Goal: Transaction & Acquisition: Purchase product/service

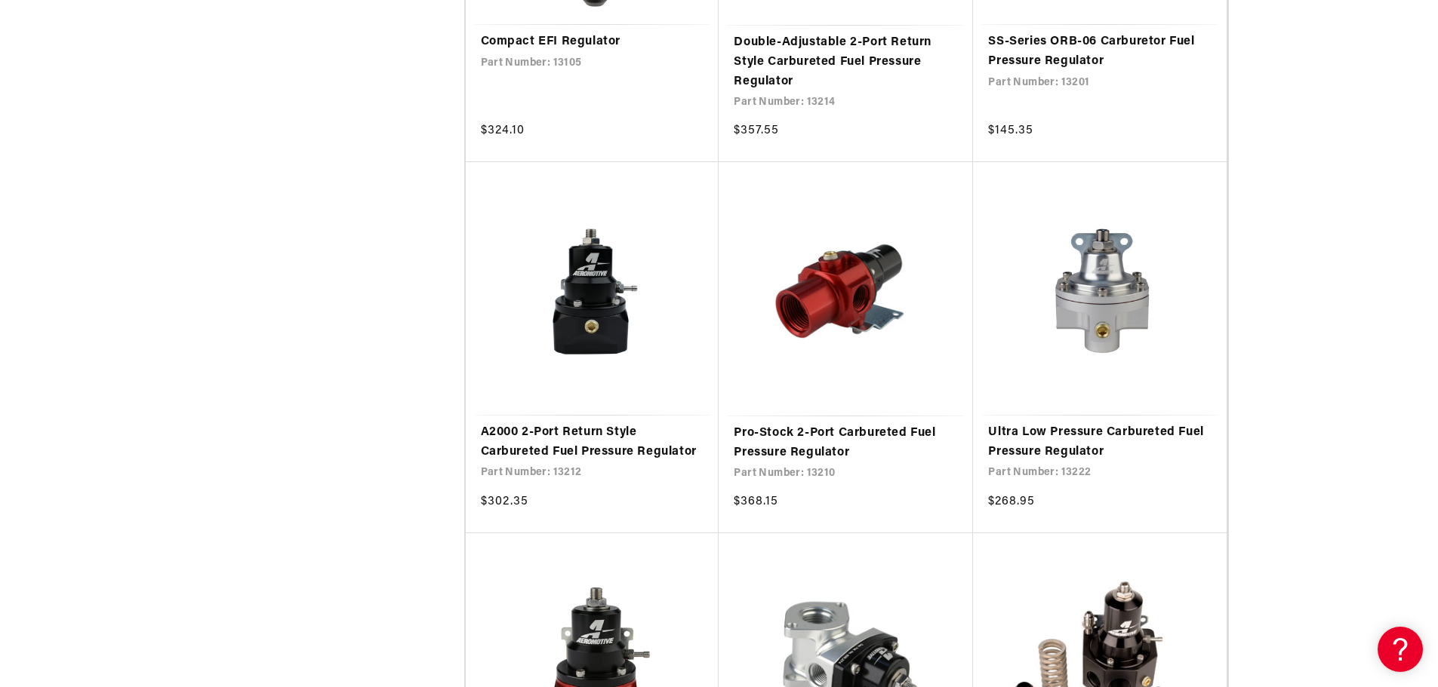
scroll to position [2490, 0]
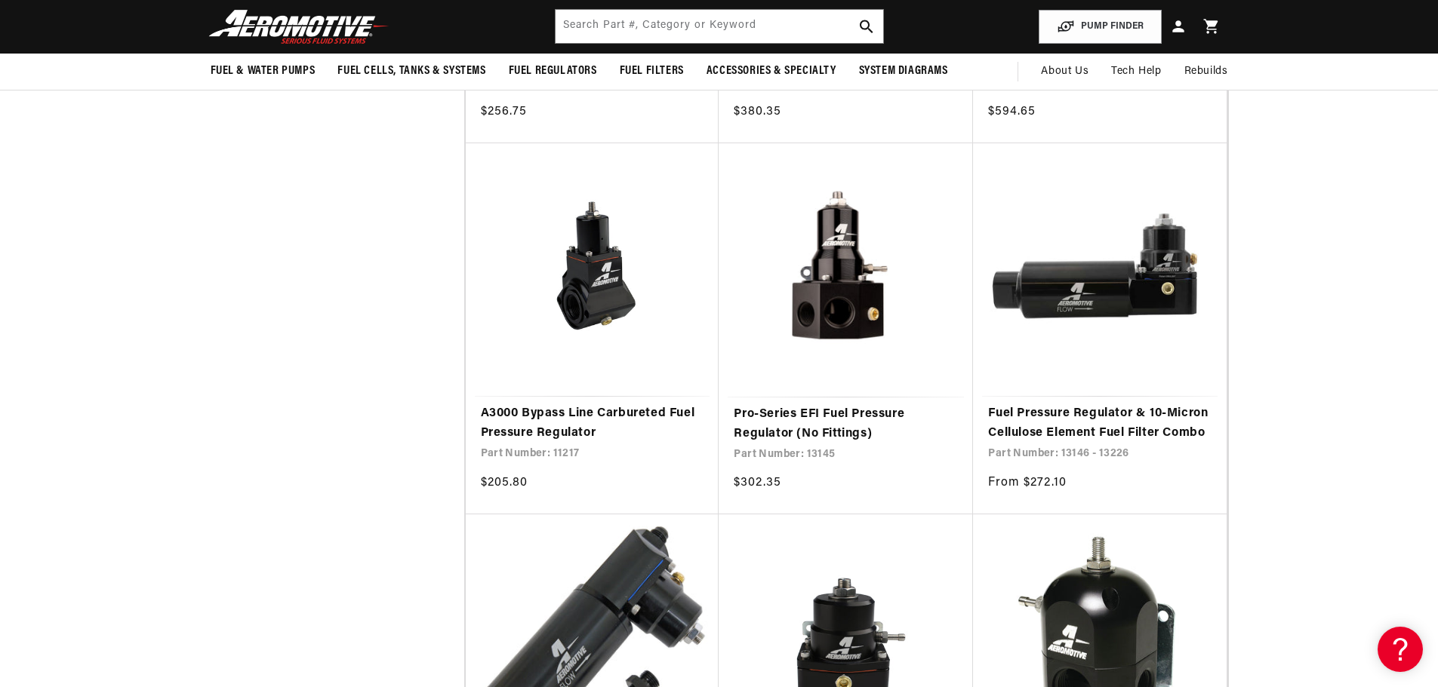
scroll to position [5056, 0]
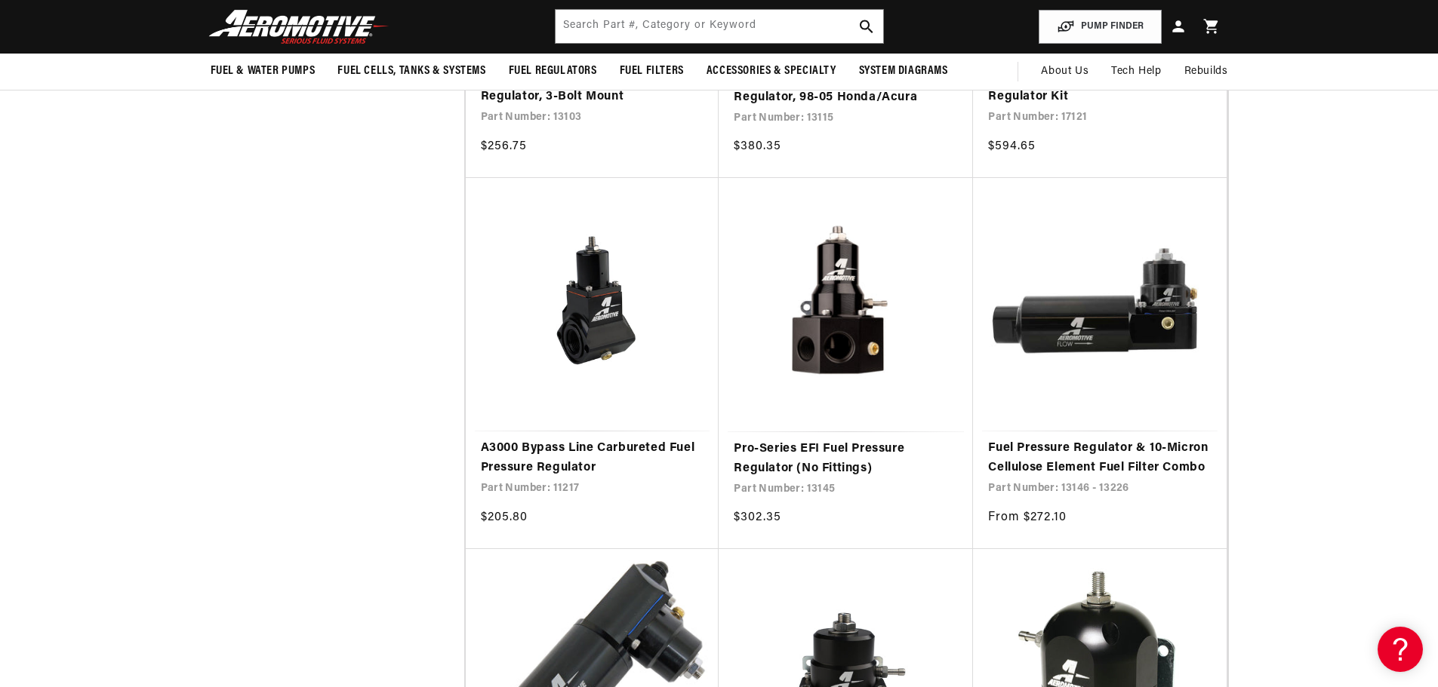
click at [561, 447] on link "A3000 Bypass Line Carbureted Fuel Pressure Regulator" at bounding box center [592, 458] width 223 height 38
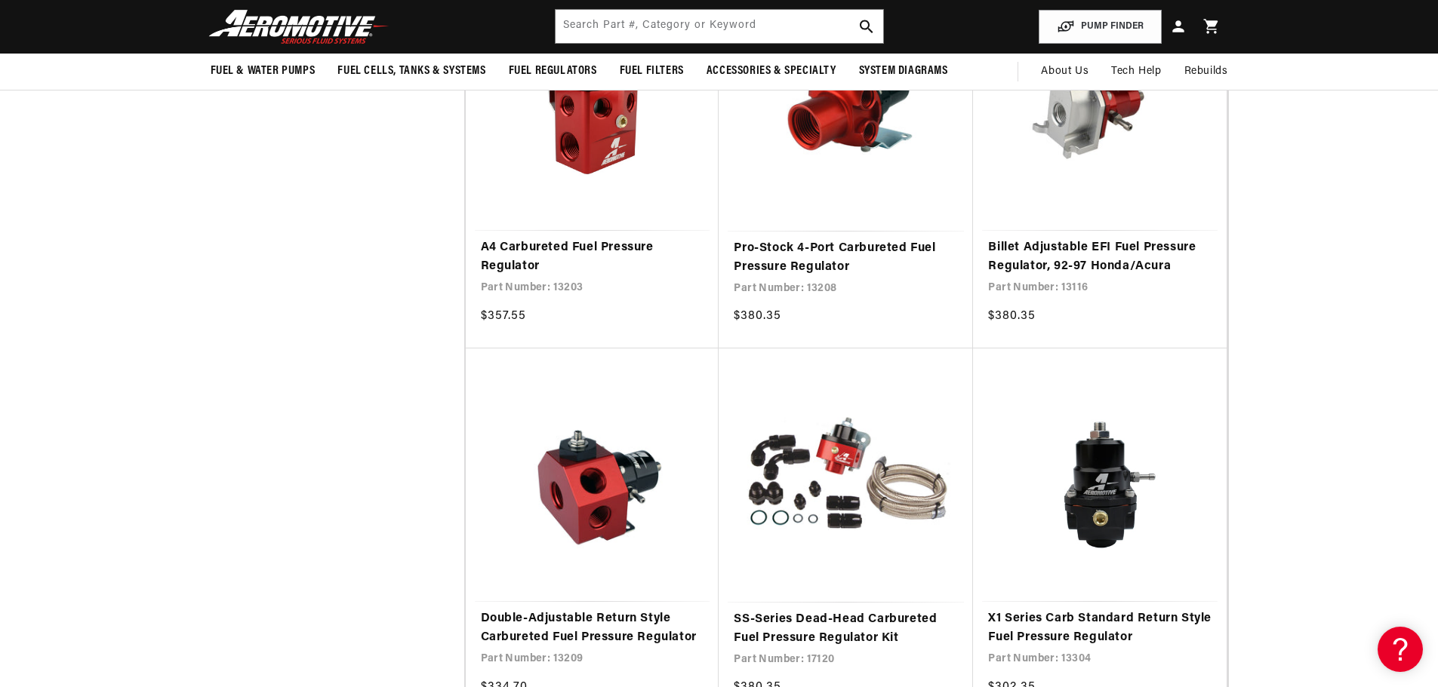
scroll to position [3698, 0]
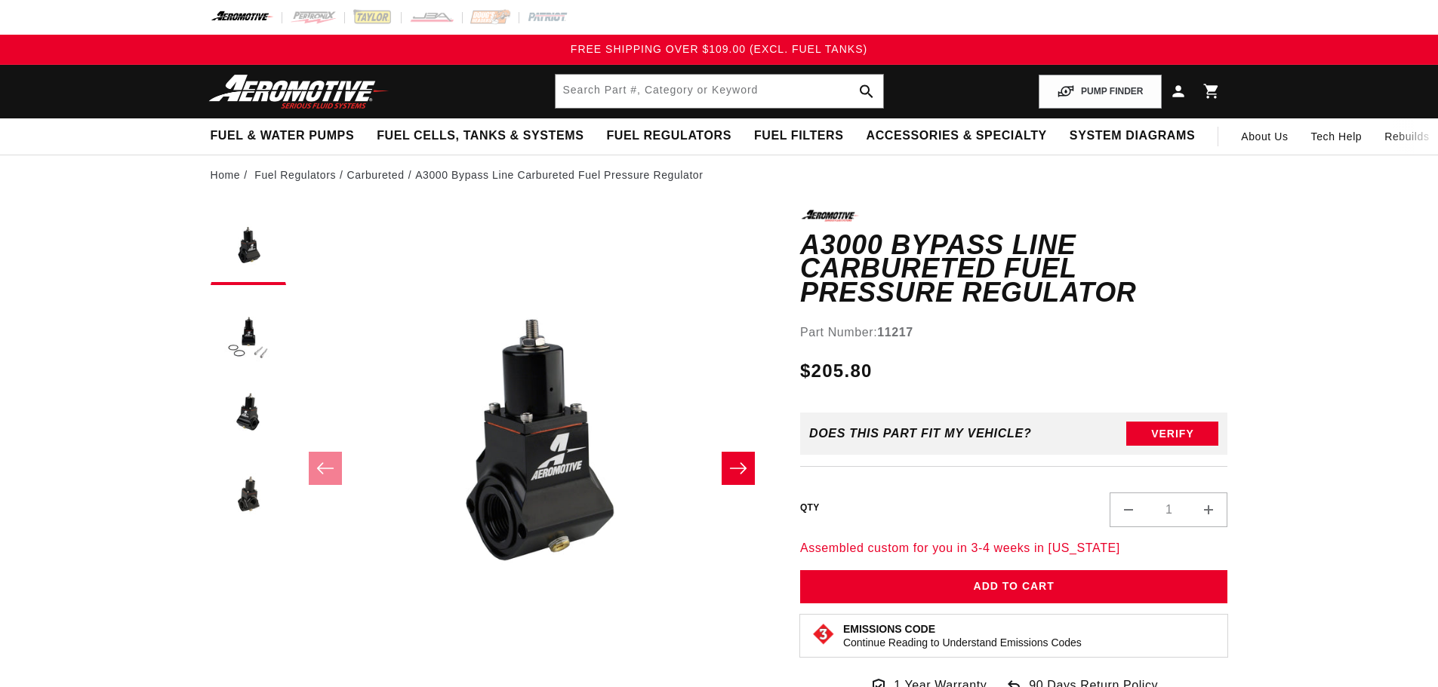
click at [246, 420] on button "Load image 3 in gallery view" at bounding box center [248, 413] width 75 height 75
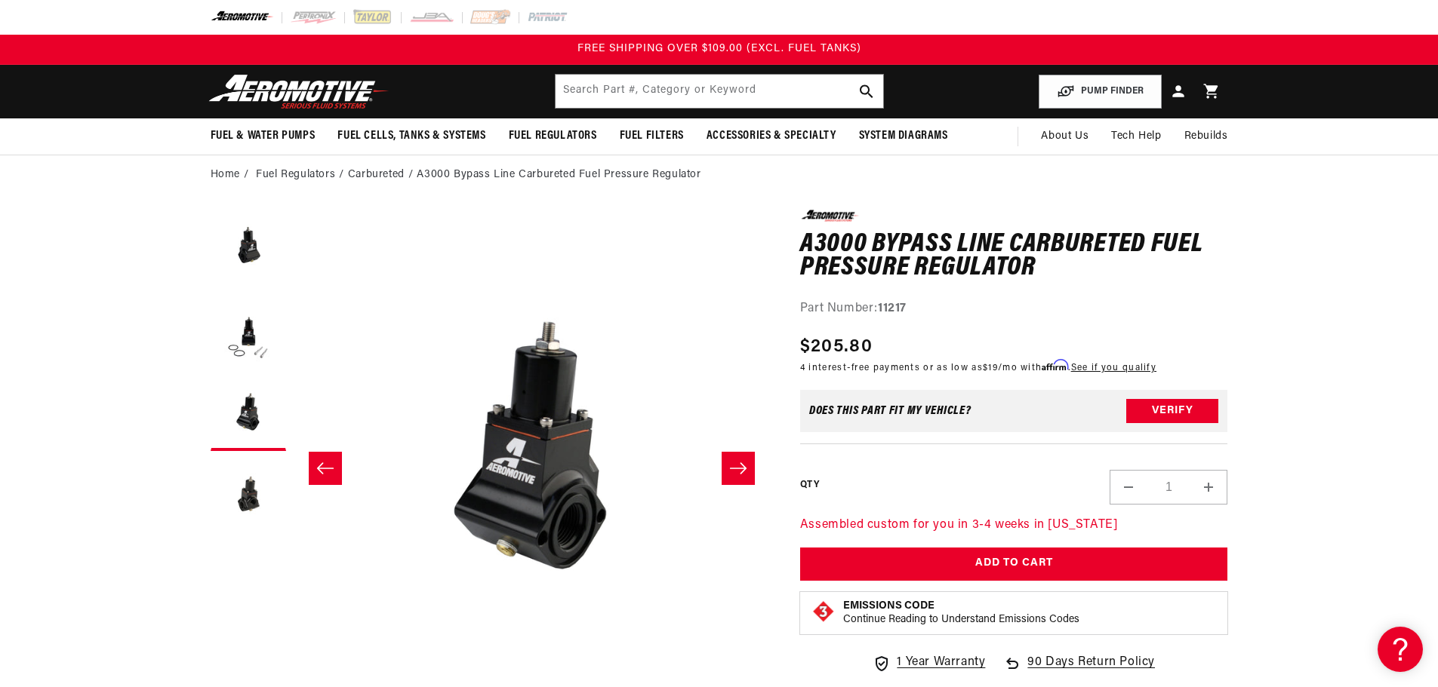
click at [246, 340] on button "Load image 2 in gallery view" at bounding box center [248, 330] width 75 height 75
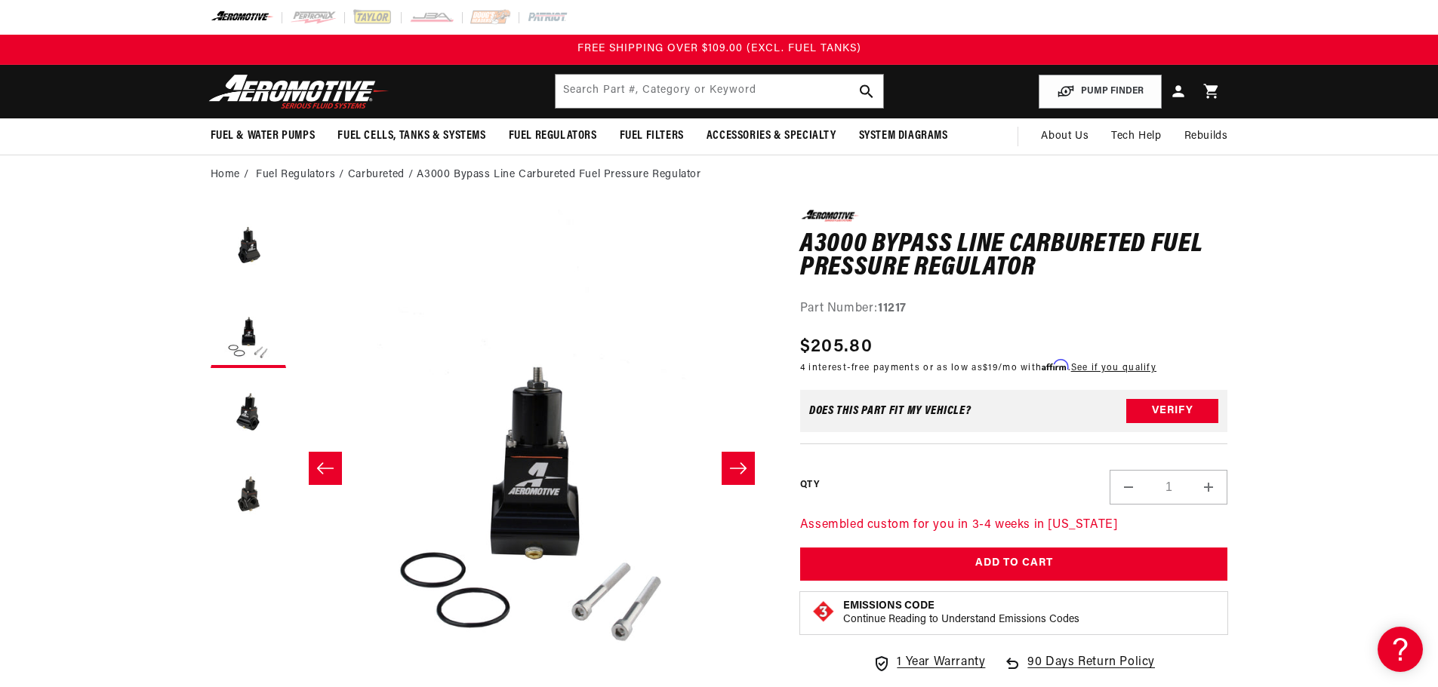
scroll to position [0, 476]
click at [254, 422] on button "Load image 3 in gallery view" at bounding box center [248, 413] width 75 height 75
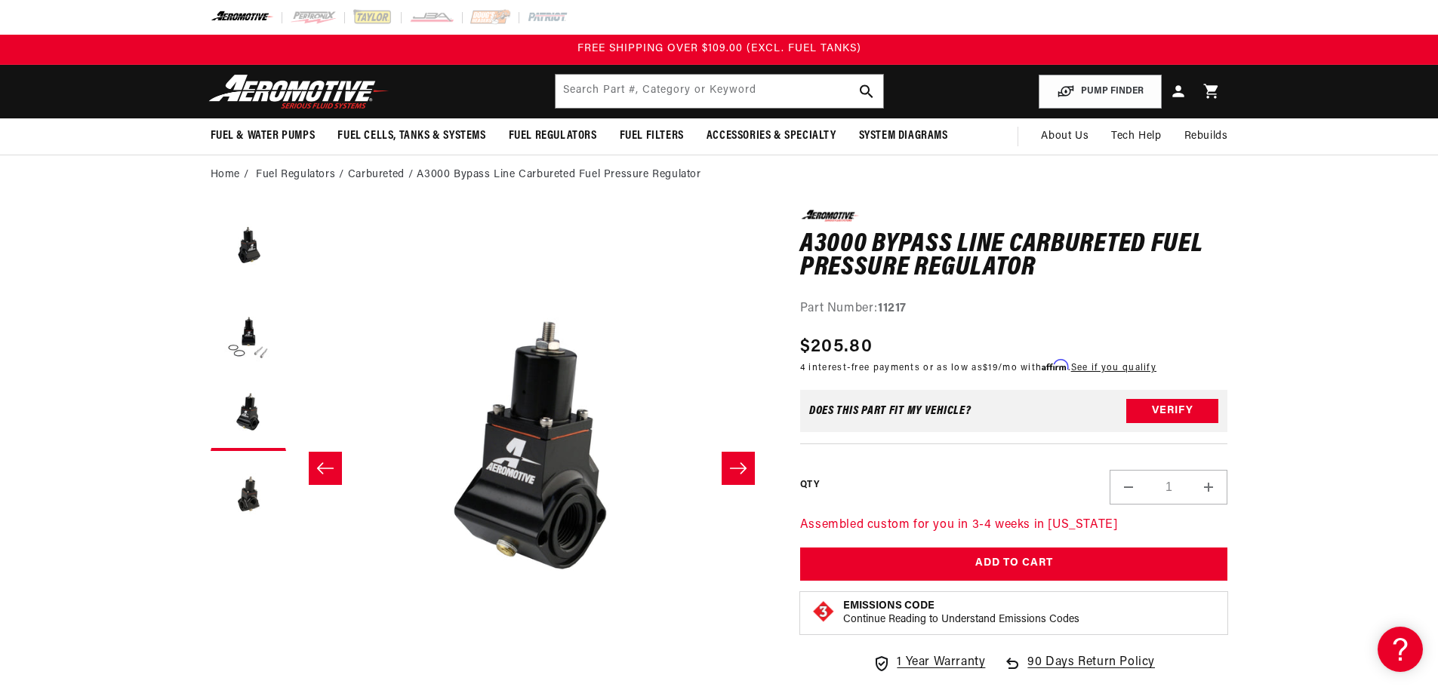
click at [243, 491] on button "Load image 4 in gallery view" at bounding box center [248, 496] width 75 height 75
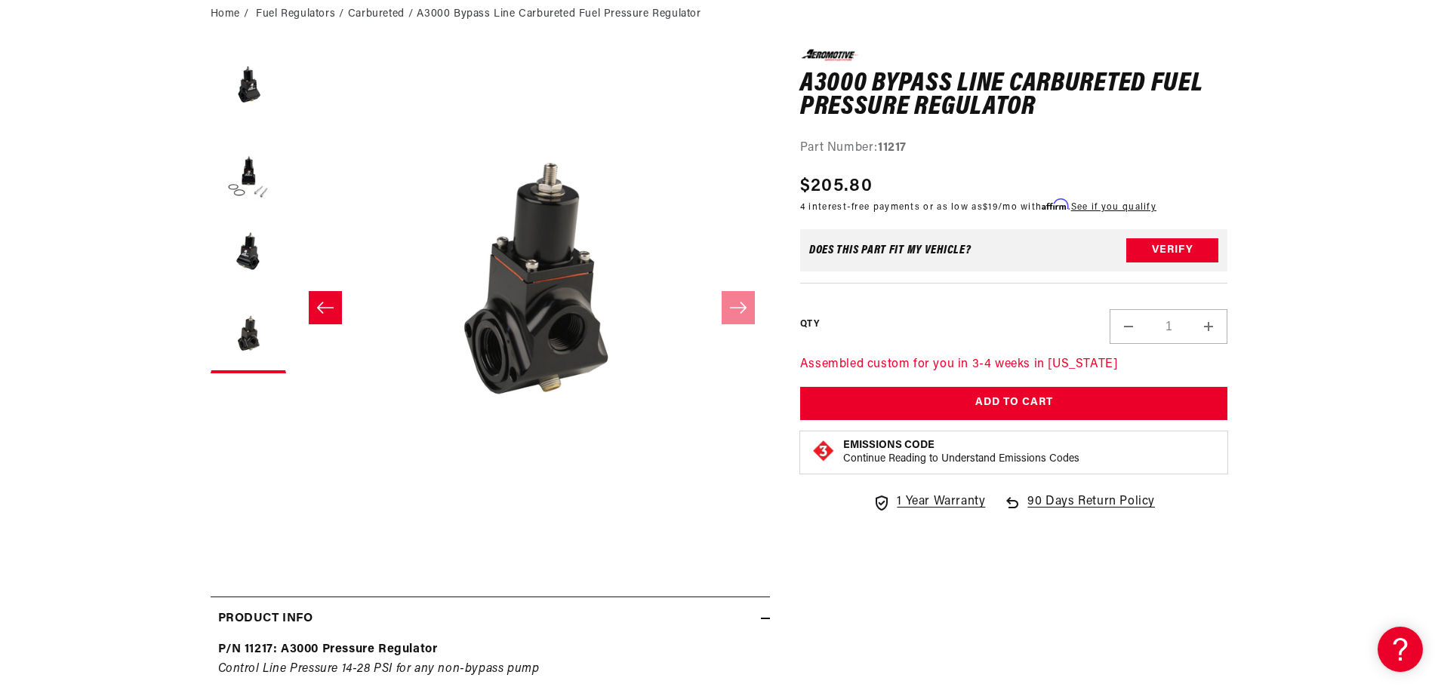
scroll to position [377, 0]
